Goal: Information Seeking & Learning: Learn about a topic

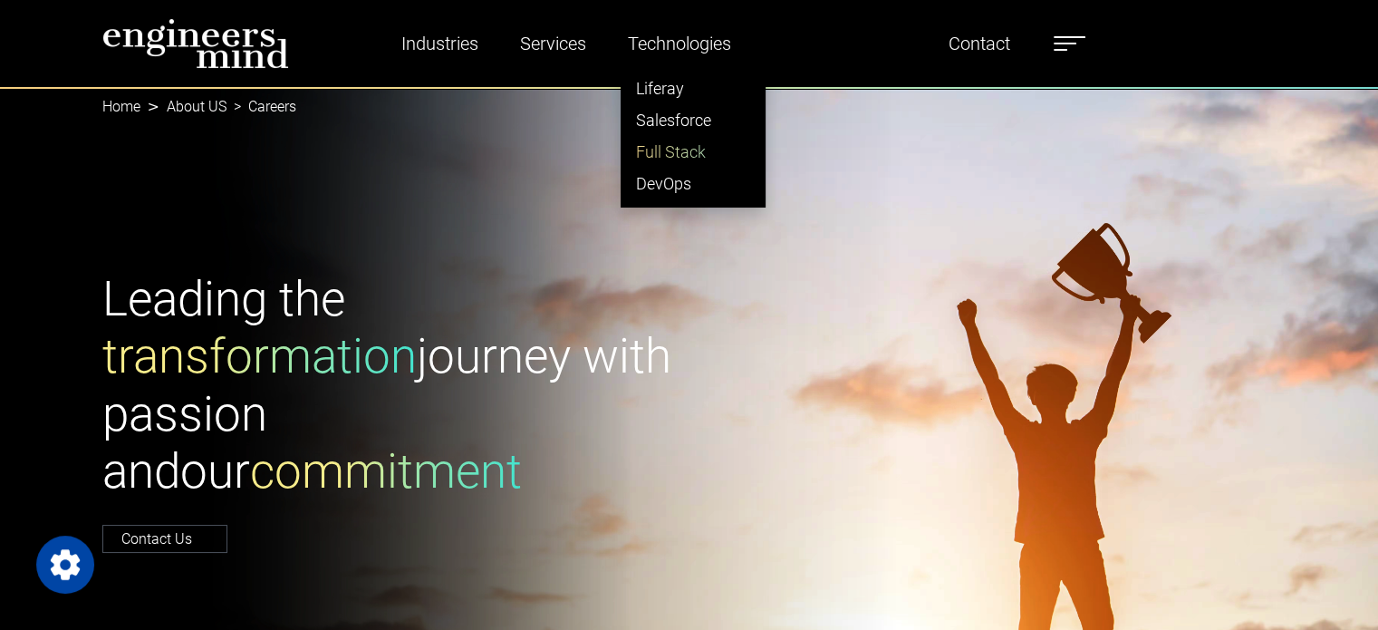
click at [664, 146] on link "Full Stack" at bounding box center [693, 152] width 143 height 32
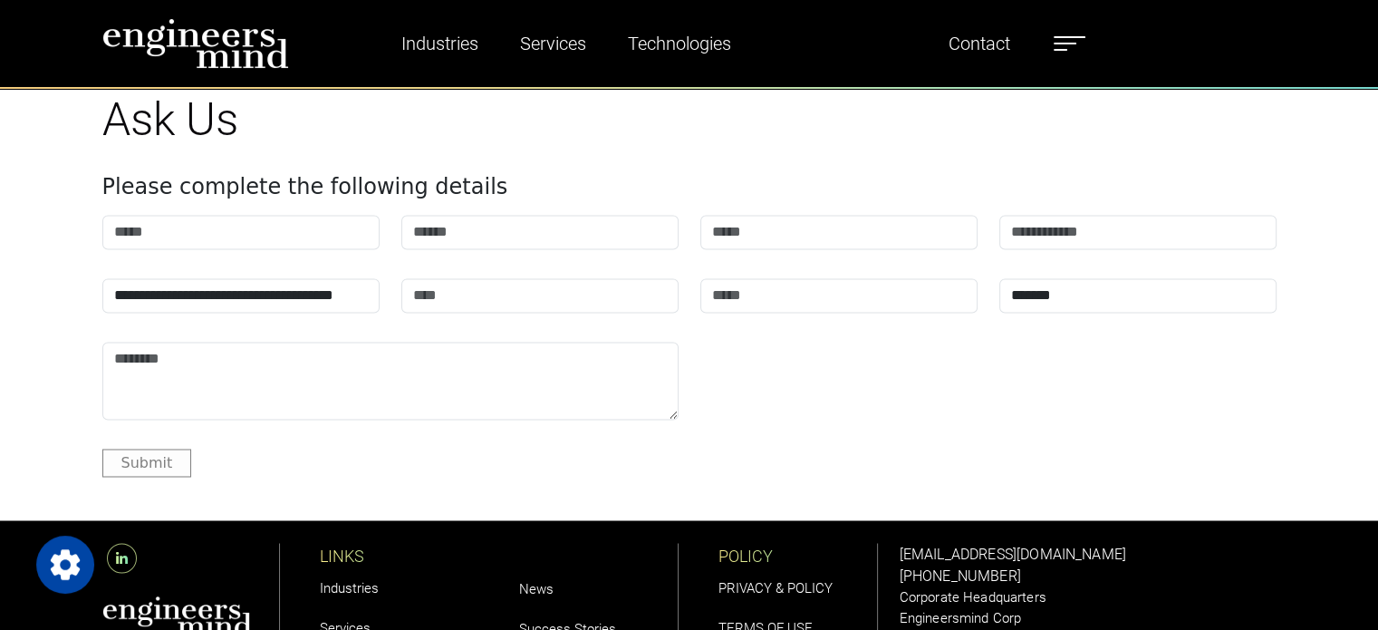
scroll to position [10008, 0]
